Goal: Use online tool/utility: Use online tool/utility

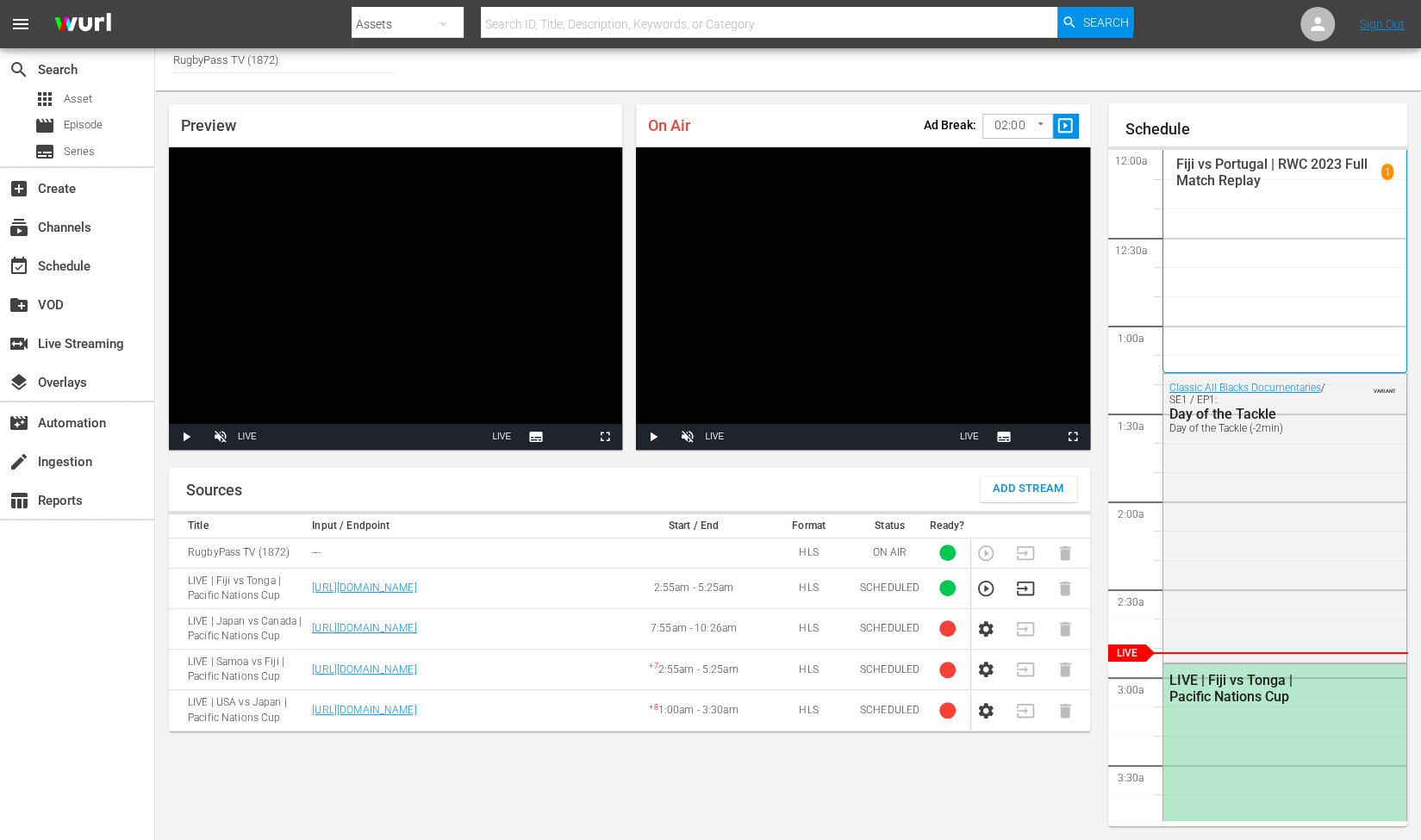
scroll to position [597, 0]
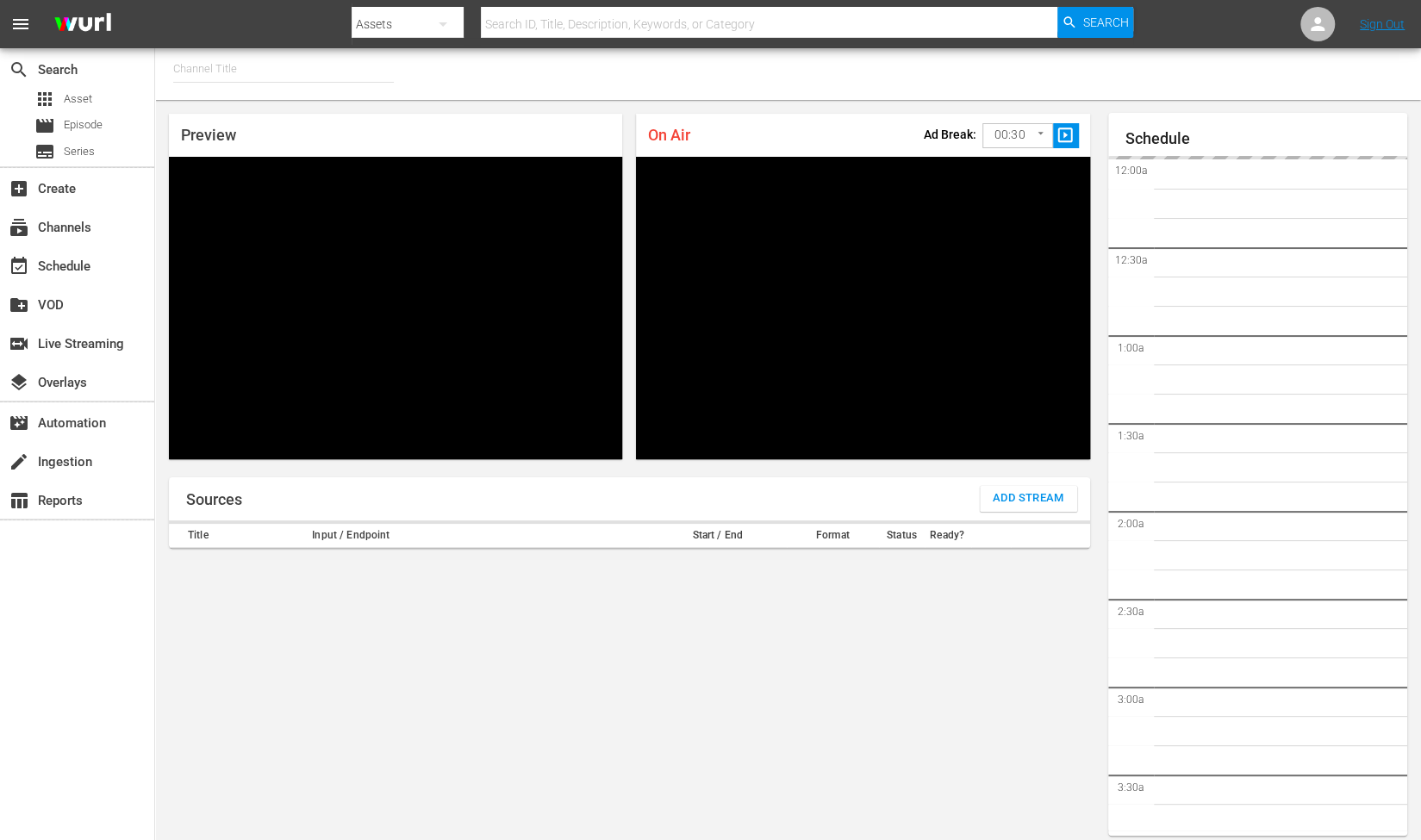
type input "RugbyPass TV (1872)"
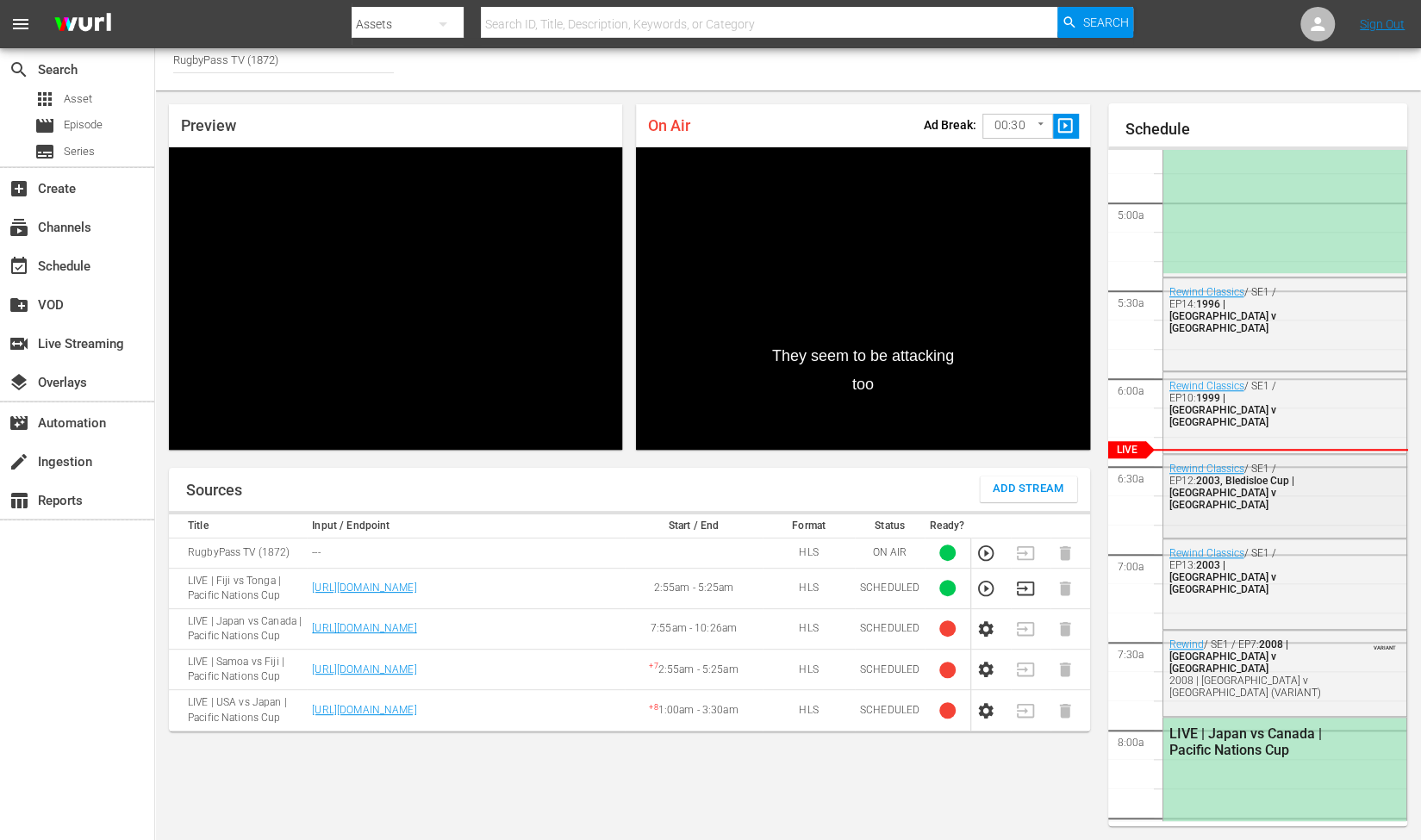
scroll to position [827, 0]
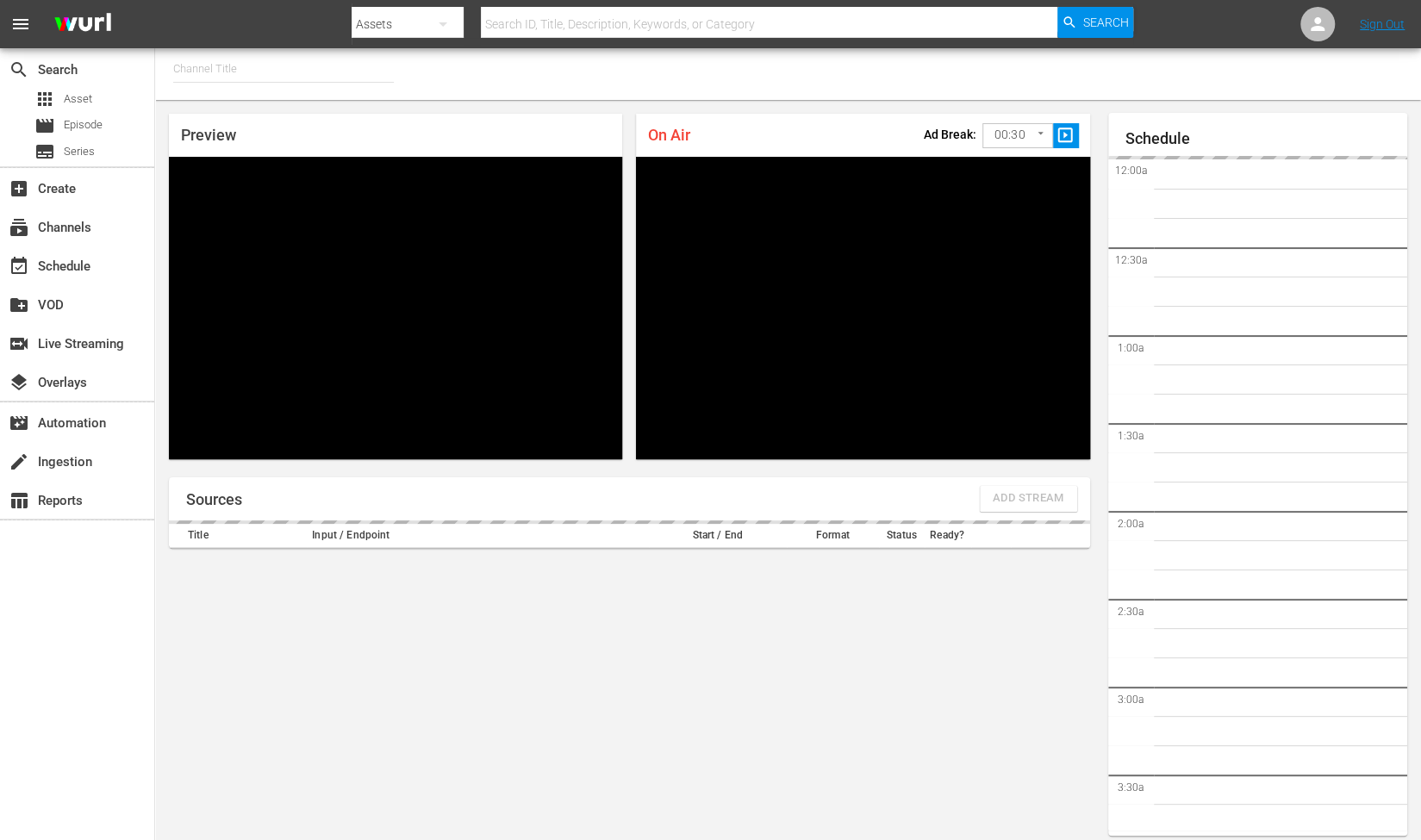
type input "RugbyPass TV (1872)"
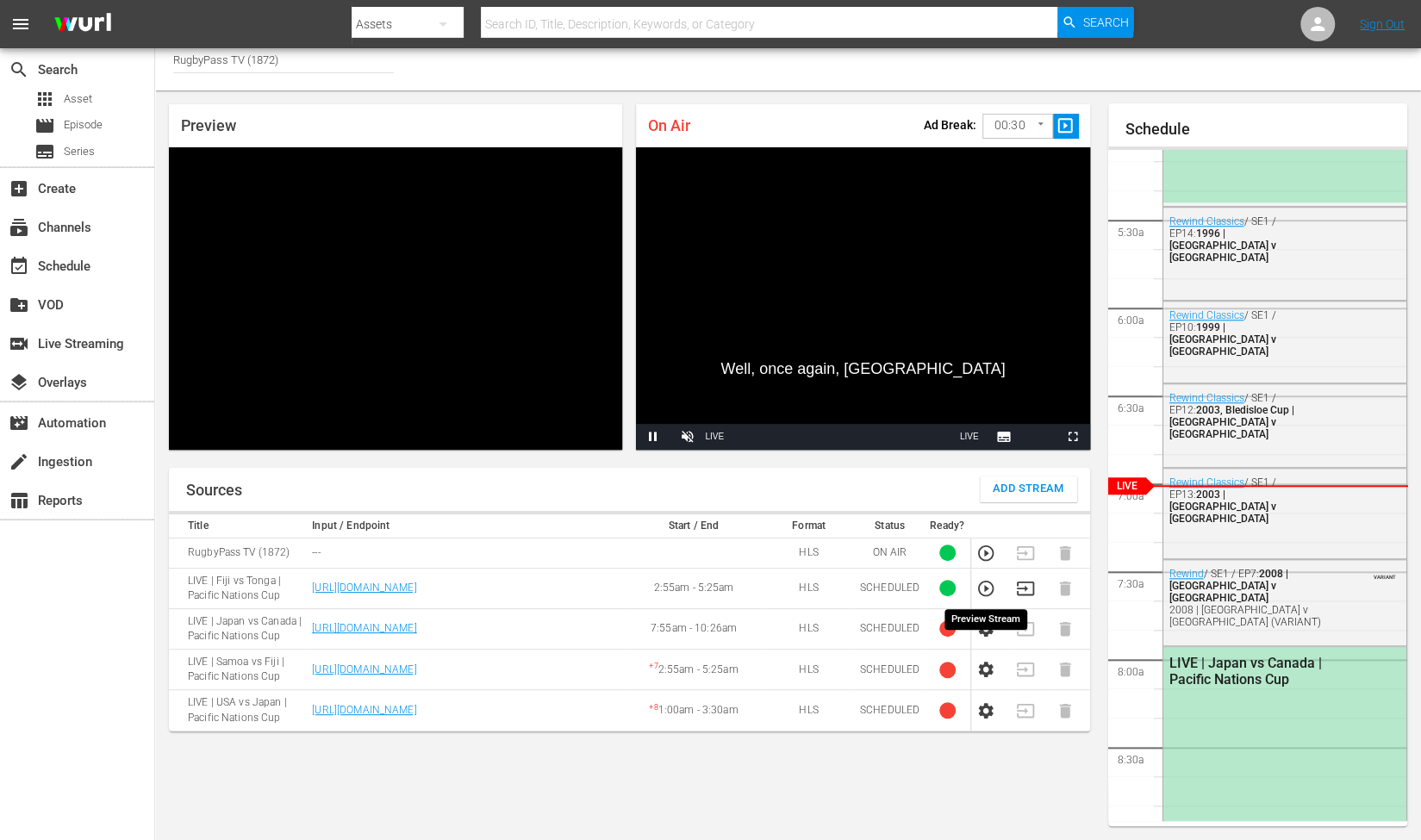
click at [986, 590] on icon "button" at bounding box center [986, 588] width 19 height 19
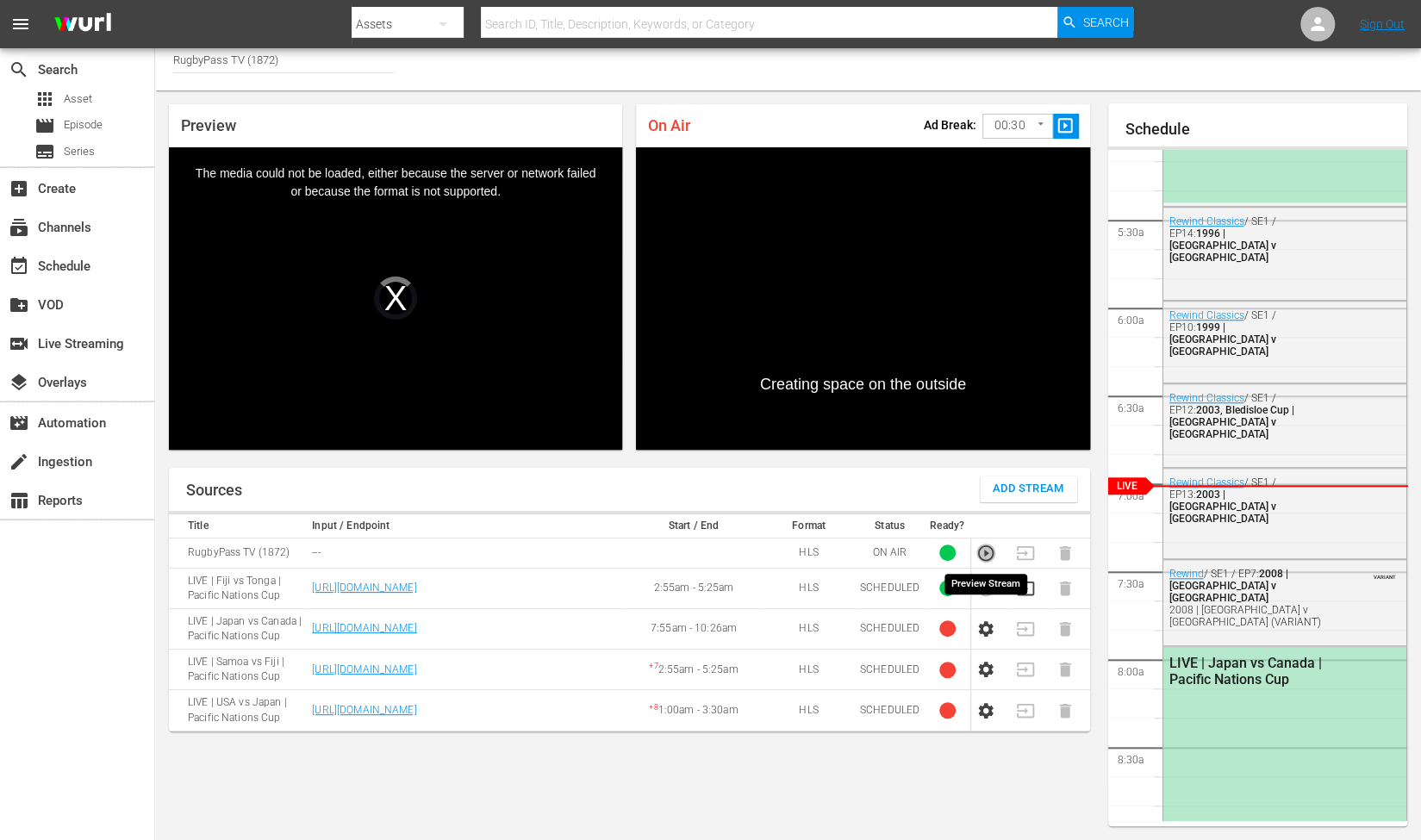
click at [979, 553] on icon "button" at bounding box center [986, 553] width 19 height 19
